Goal: Find specific page/section: Find specific page/section

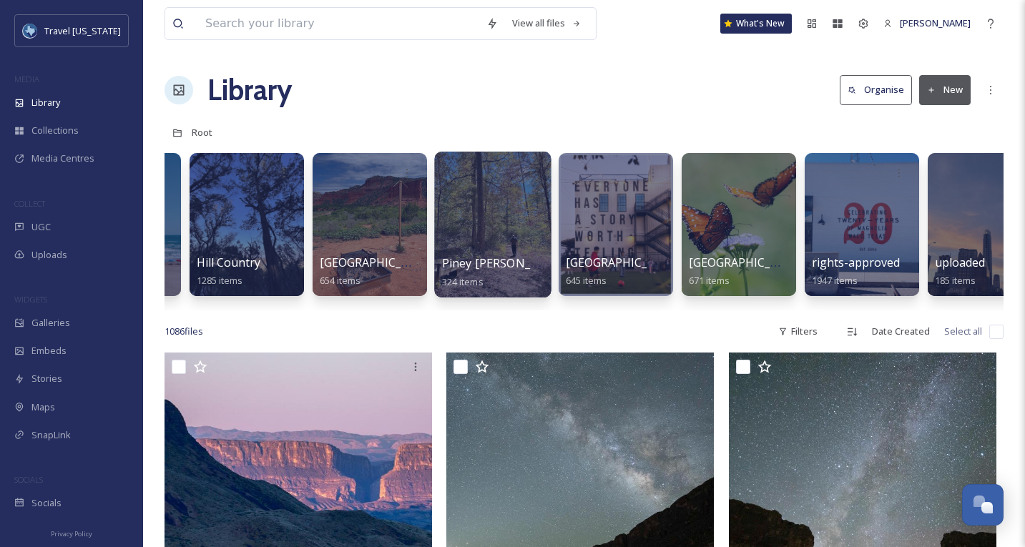
scroll to position [0, 245]
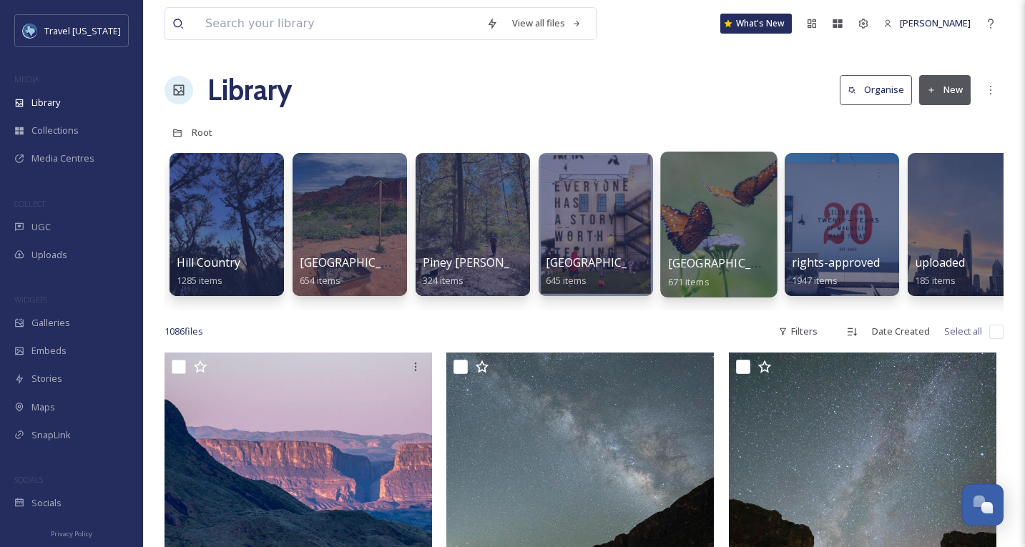
click at [698, 227] on div at bounding box center [718, 225] width 117 height 146
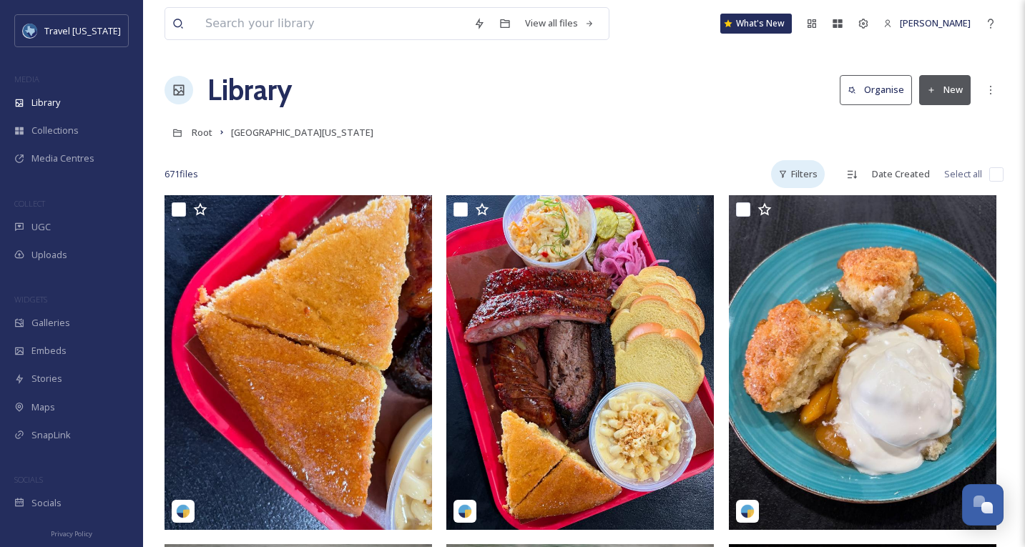
click at [796, 172] on div "Filters" at bounding box center [798, 174] width 54 height 28
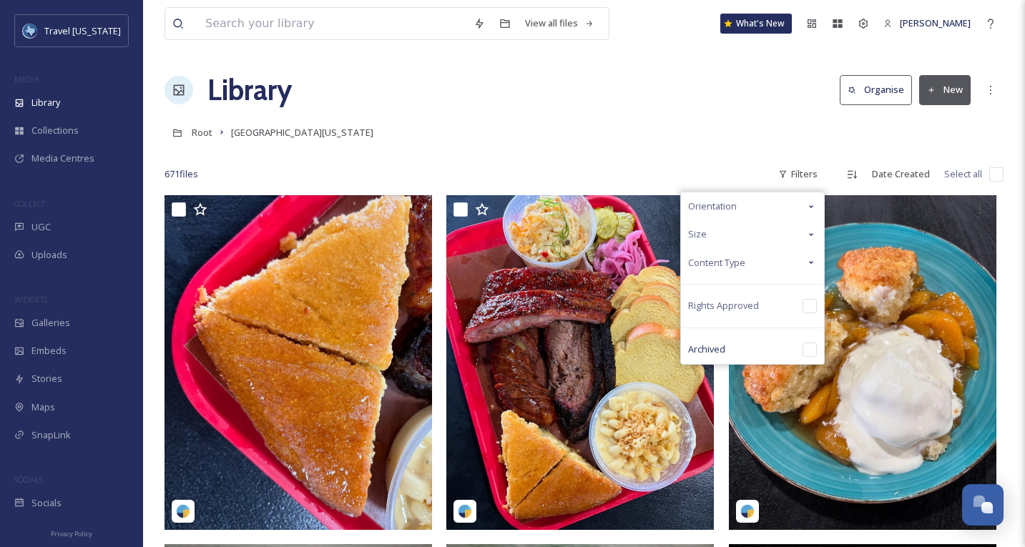
click at [761, 235] on div "Size" at bounding box center [752, 234] width 143 height 28
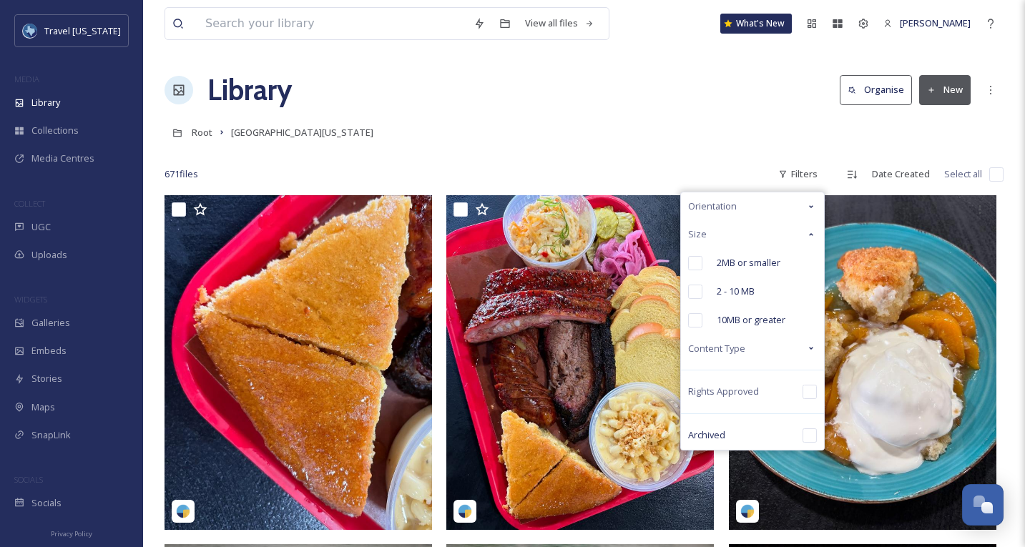
click at [761, 235] on div "Size" at bounding box center [752, 234] width 143 height 28
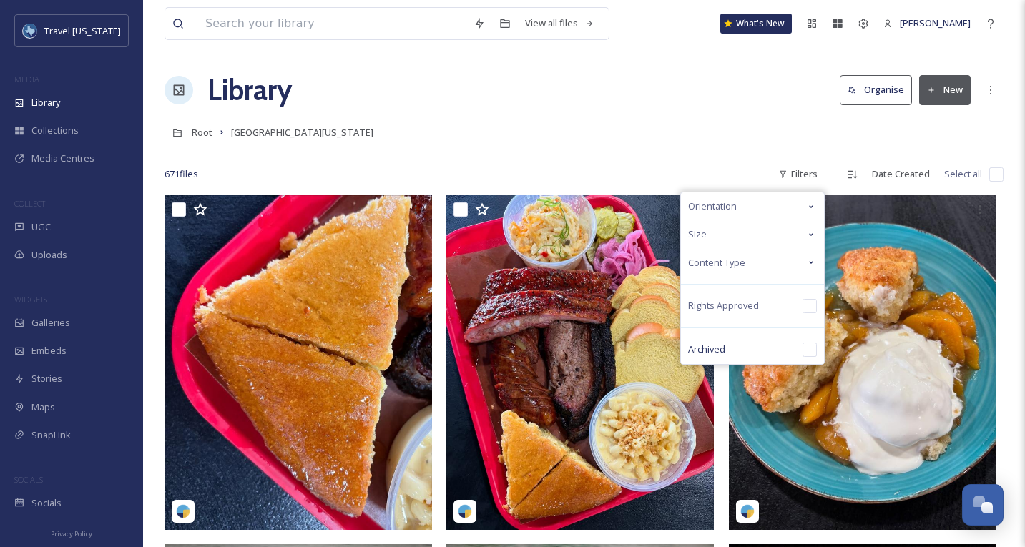
click at [756, 265] on div "Content Type" at bounding box center [752, 263] width 143 height 28
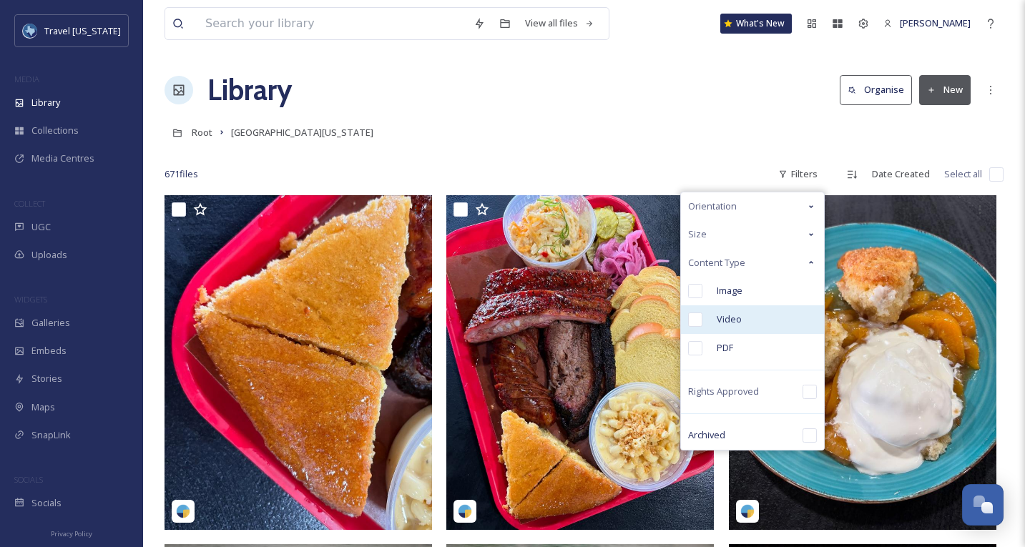
click at [708, 322] on div "Video" at bounding box center [752, 320] width 143 height 29
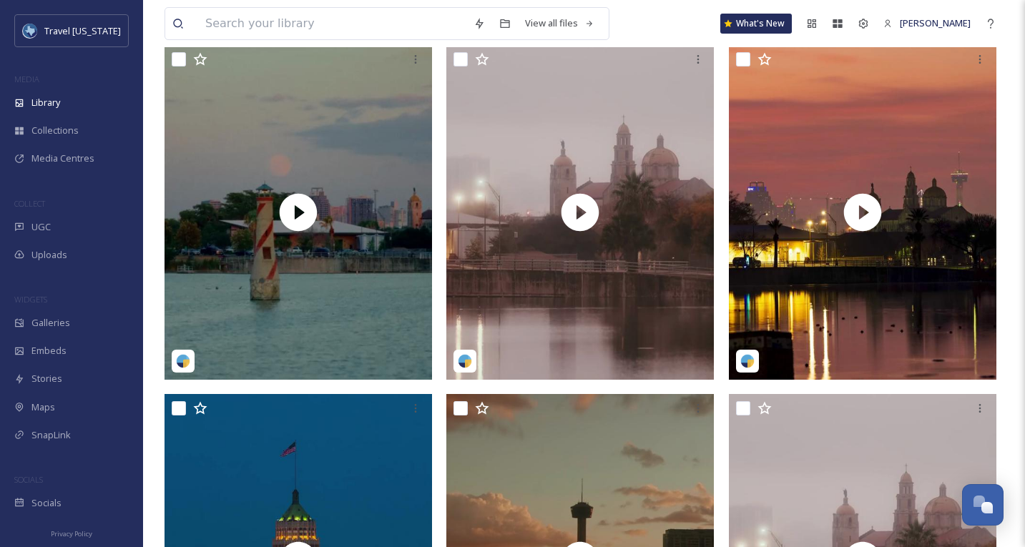
scroll to position [149, 0]
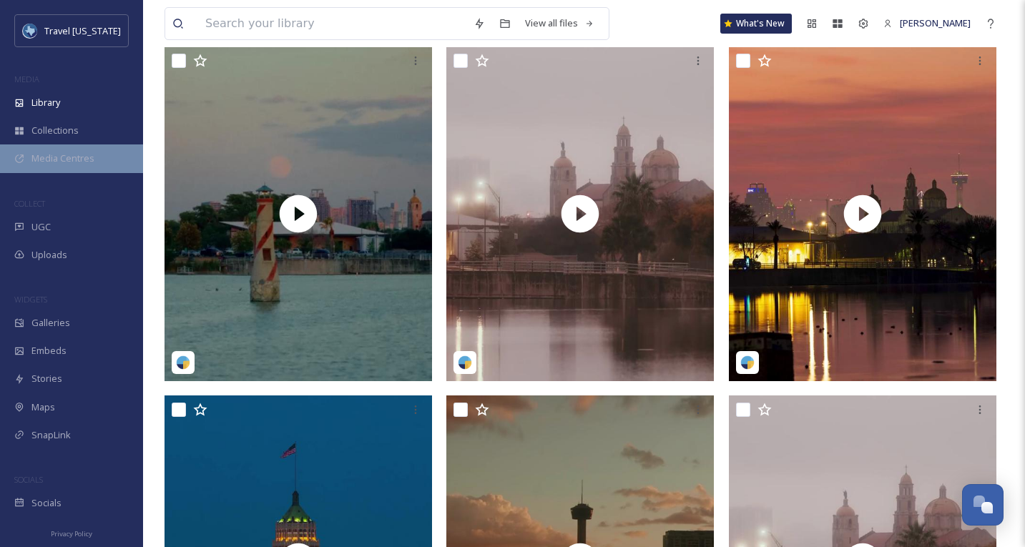
click at [67, 165] on div "Media Centres" at bounding box center [71, 159] width 143 height 28
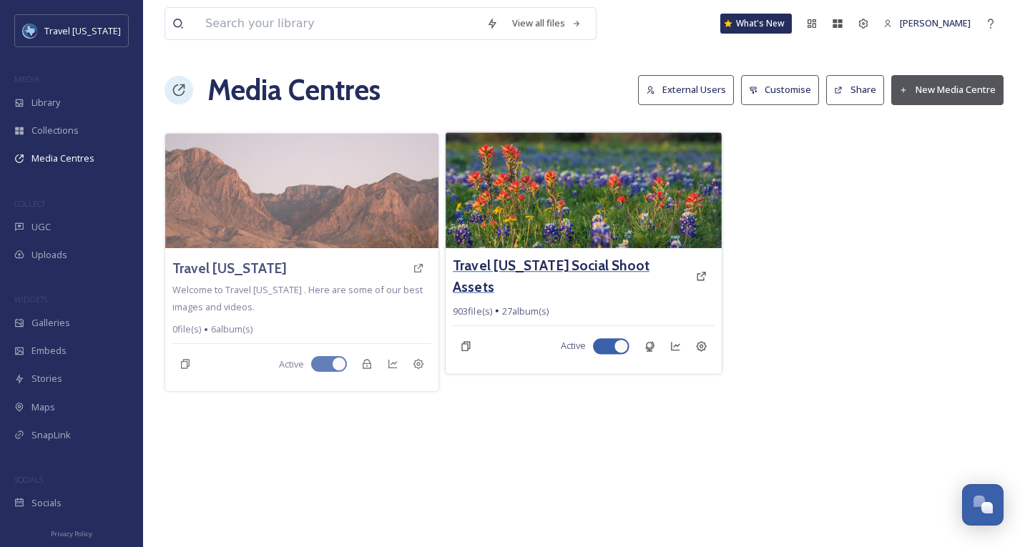
click at [527, 269] on h3 "Travel [US_STATE] Social Shoot Assets" at bounding box center [572, 275] width 236 height 41
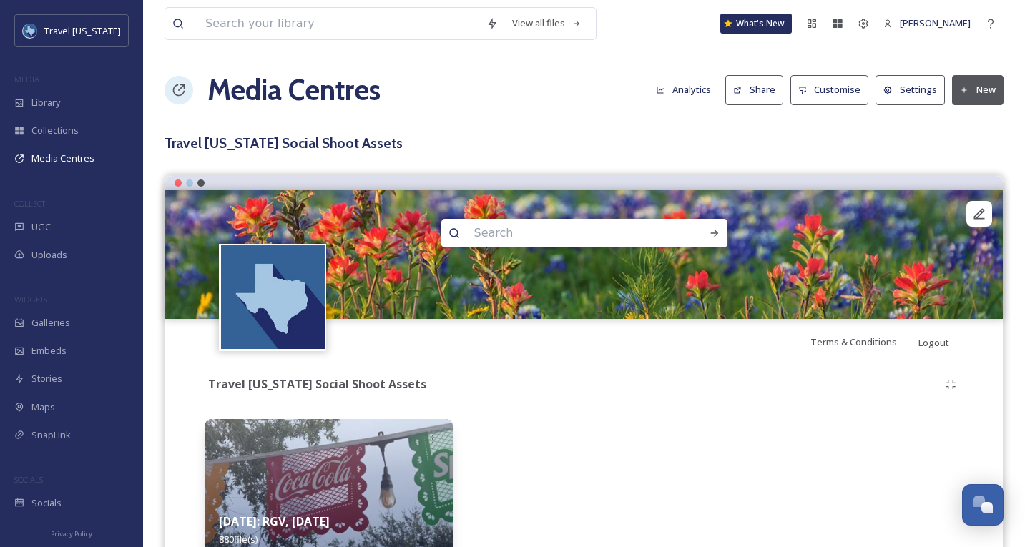
scroll to position [73, 0]
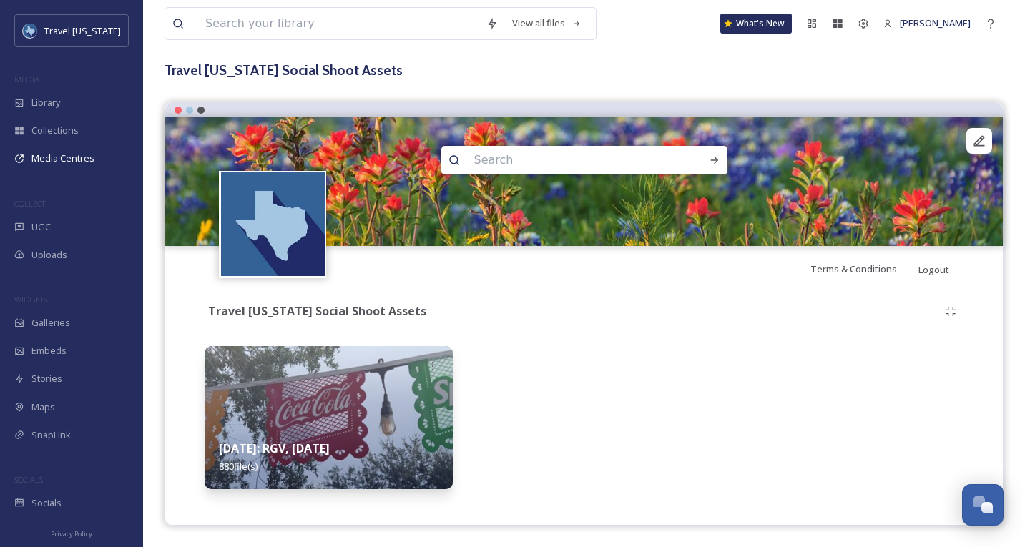
click at [336, 396] on img at bounding box center [329, 417] width 248 height 143
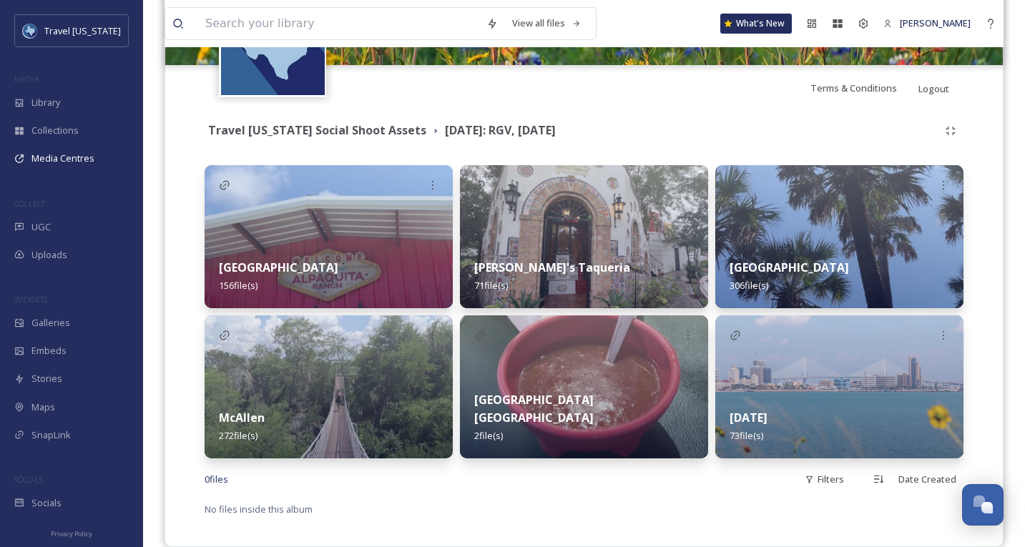
scroll to position [257, 0]
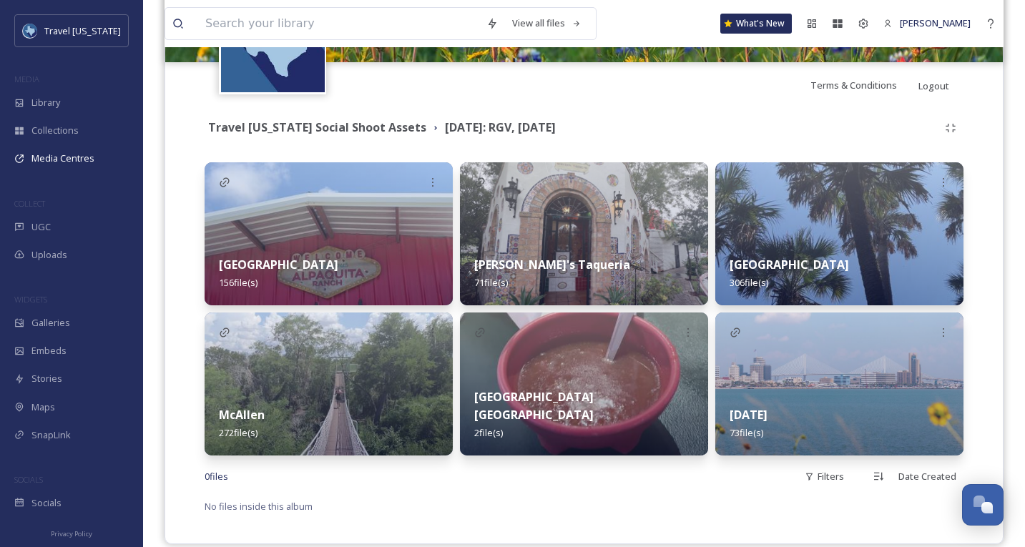
click at [294, 364] on img at bounding box center [329, 384] width 248 height 143
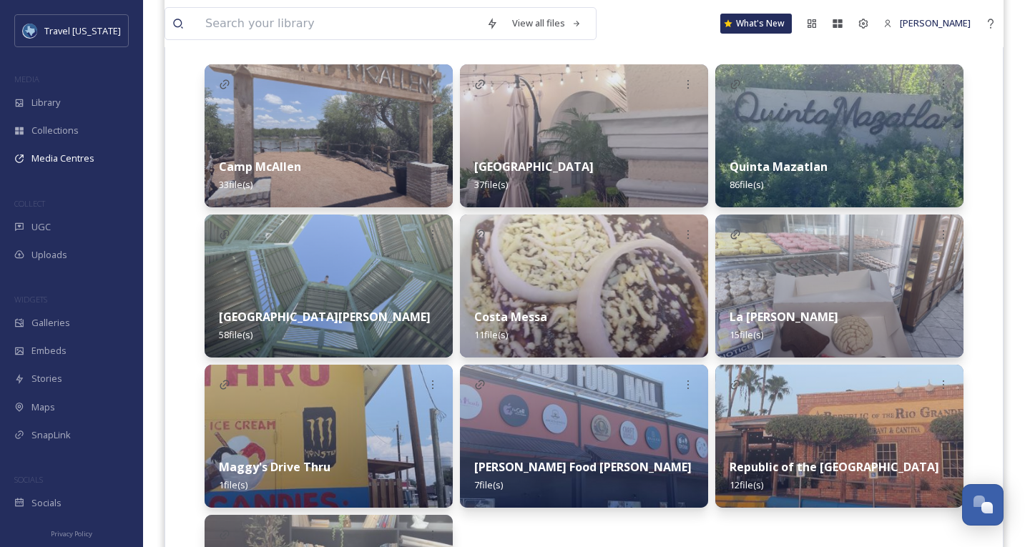
scroll to position [357, 0]
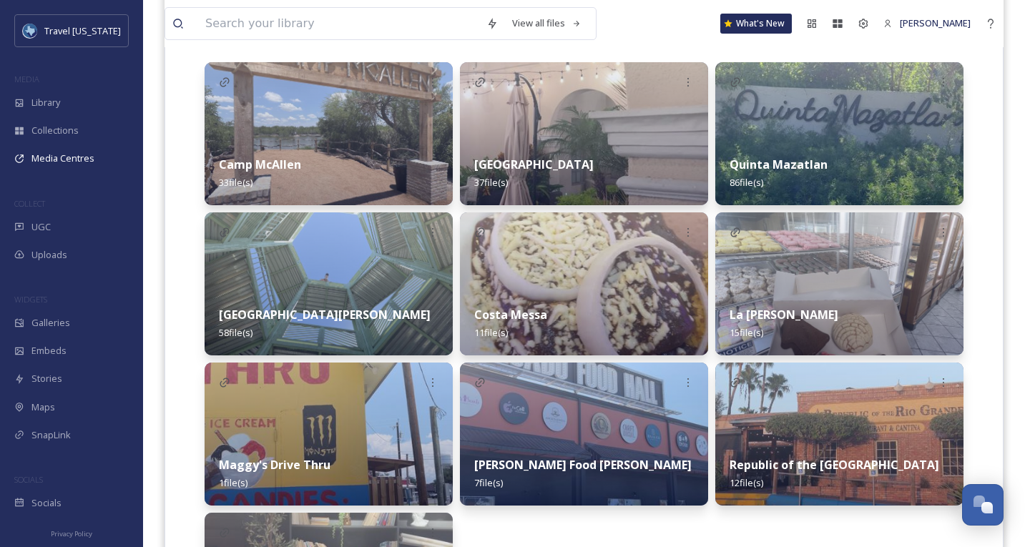
click at [383, 288] on img at bounding box center [329, 283] width 248 height 143
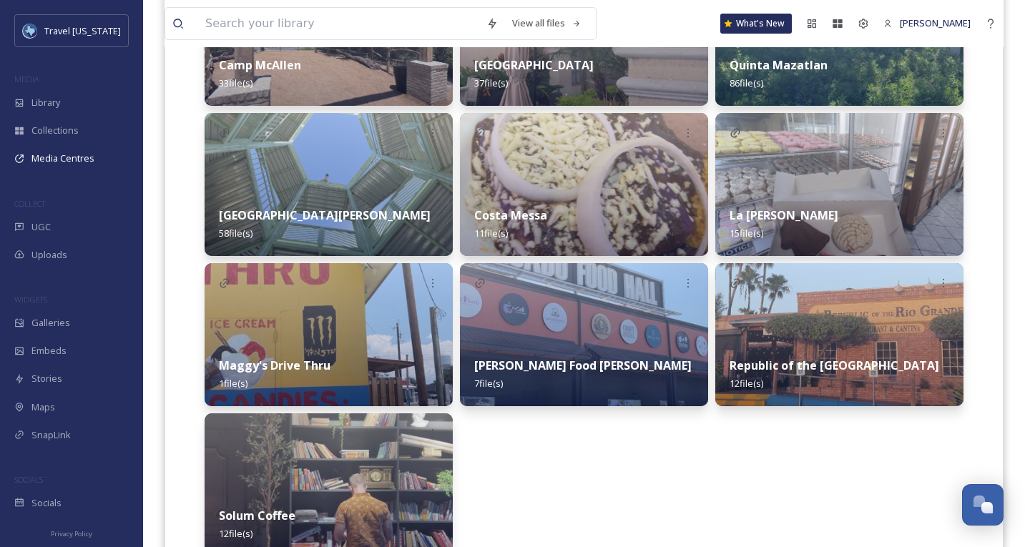
scroll to position [447, 0]
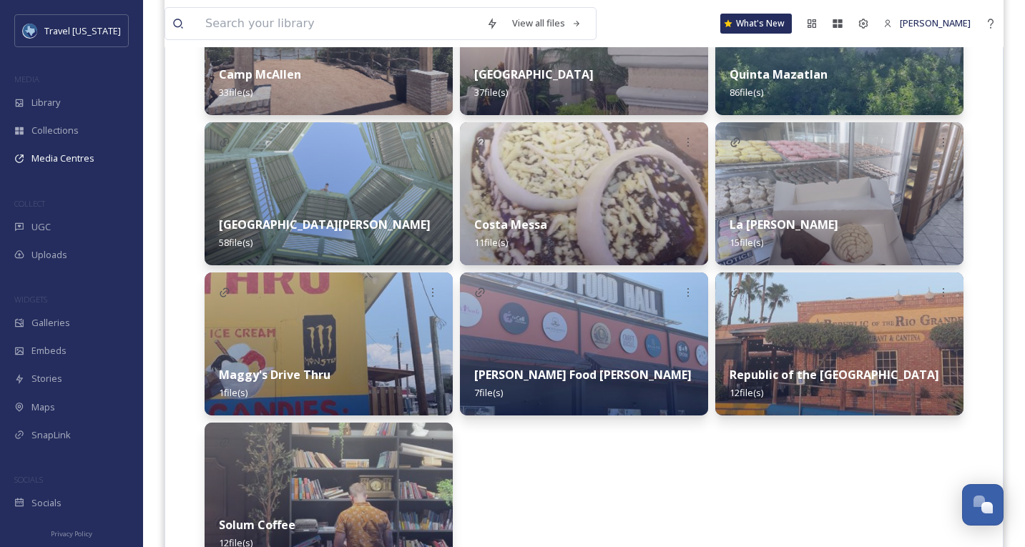
click at [866, 78] on div "Quinta Mazatlan 86 file(s)" at bounding box center [839, 84] width 248 height 64
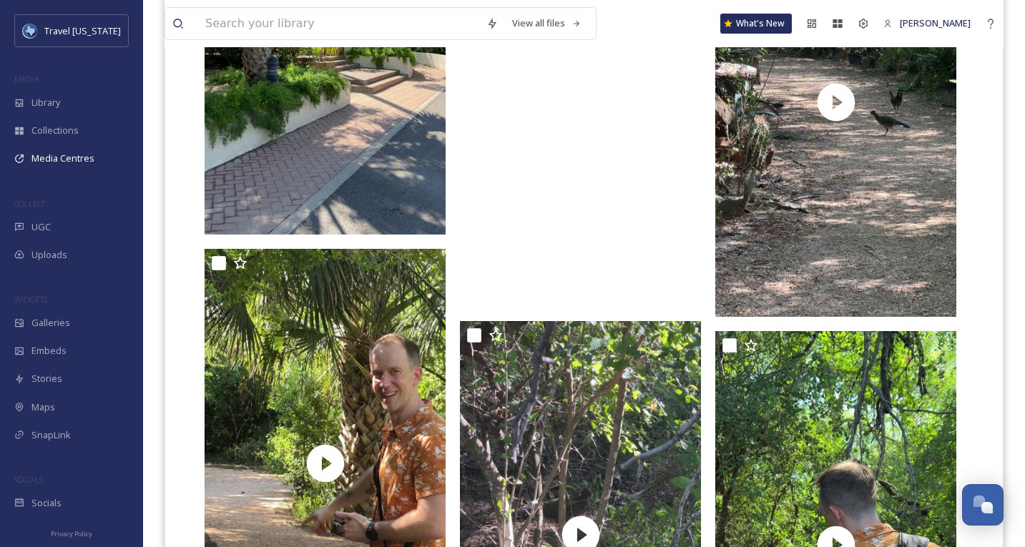
scroll to position [6061, 0]
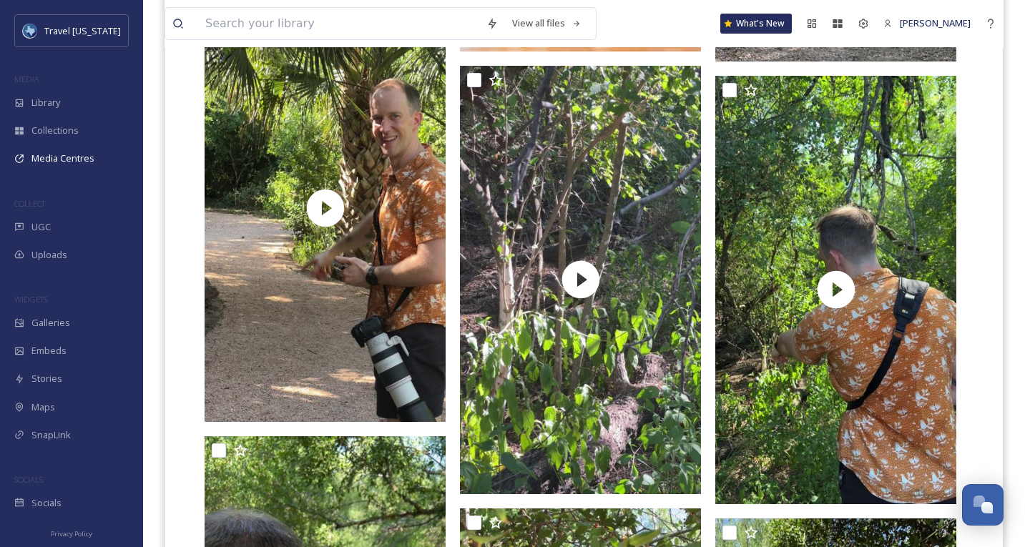
click at [451, 323] on div at bounding box center [329, 157] width 248 height 11512
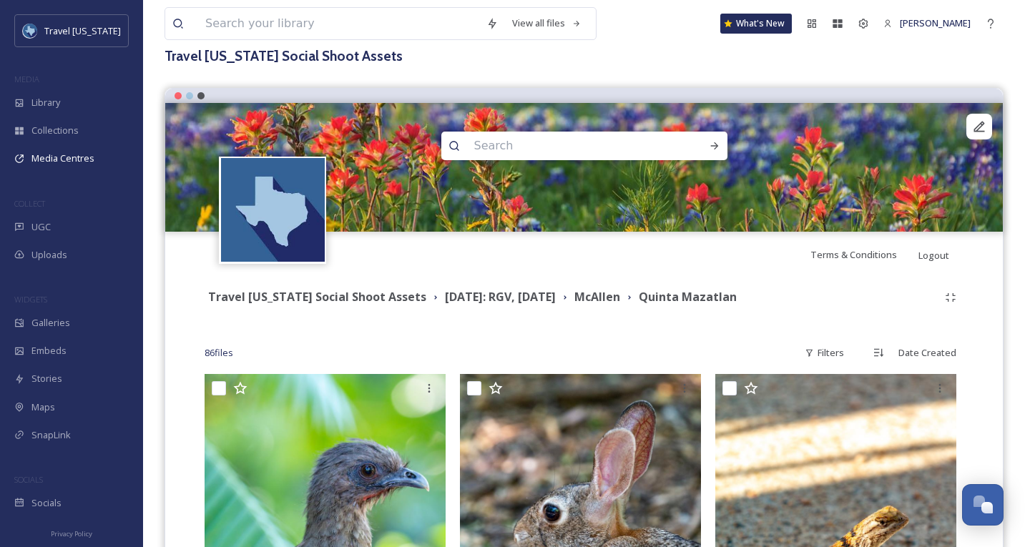
scroll to position [0, 0]
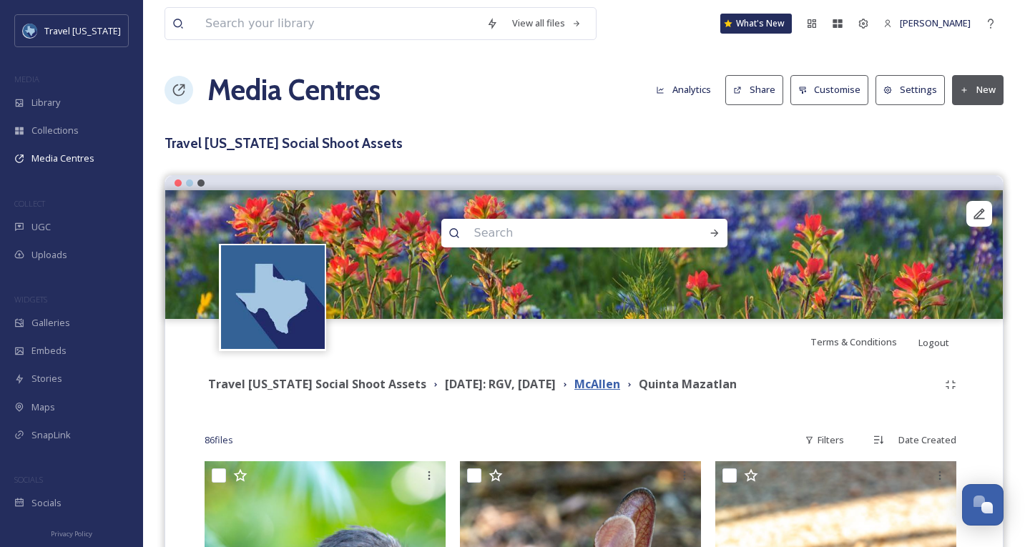
click at [620, 379] on strong "McAllen" at bounding box center [598, 384] width 46 height 16
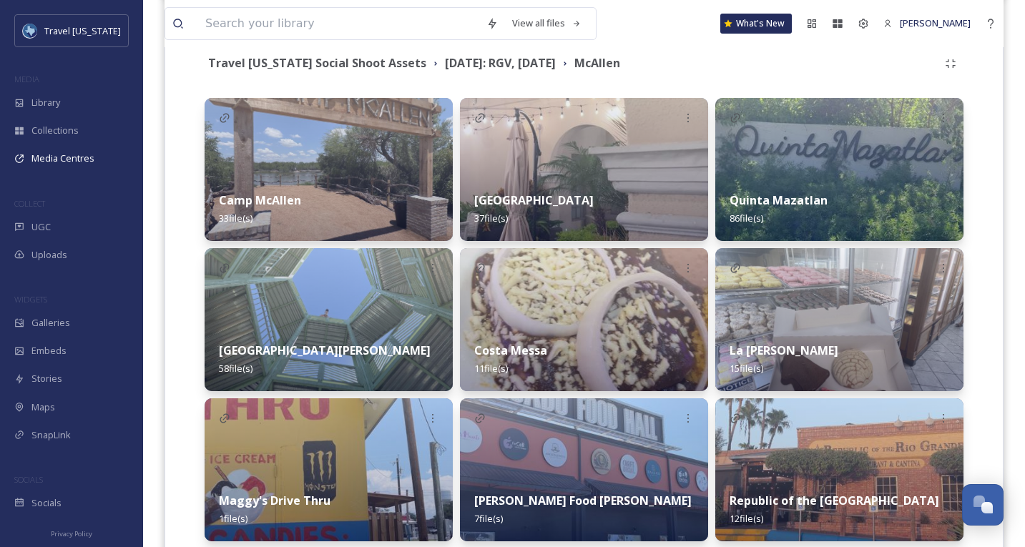
scroll to position [319, 0]
